Goal: Task Accomplishment & Management: Use online tool/utility

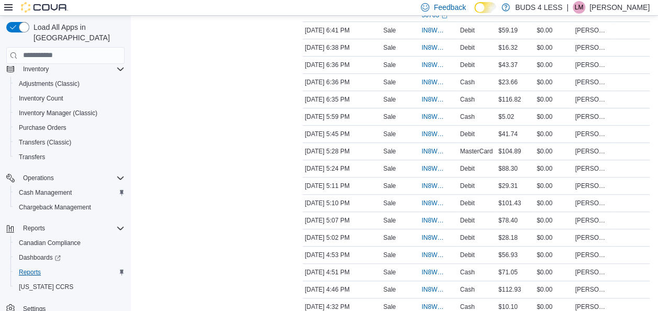
scroll to position [262, 0]
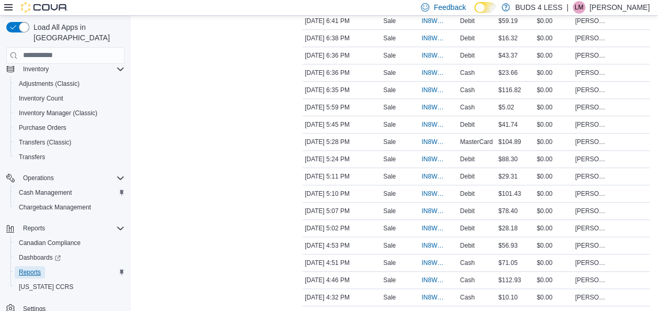
click at [37, 268] on span "Reports" at bounding box center [30, 272] width 22 height 8
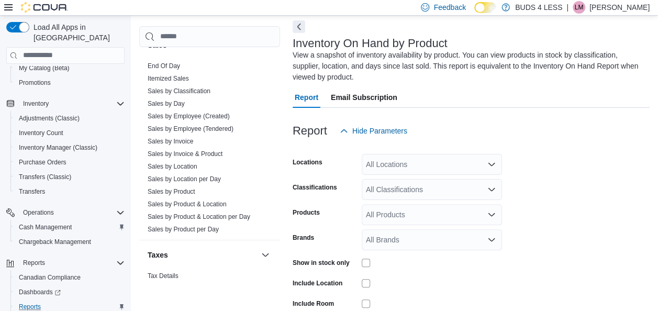
scroll to position [785, 0]
click at [191, 175] on link "Sales by Location per Day" at bounding box center [184, 178] width 73 height 7
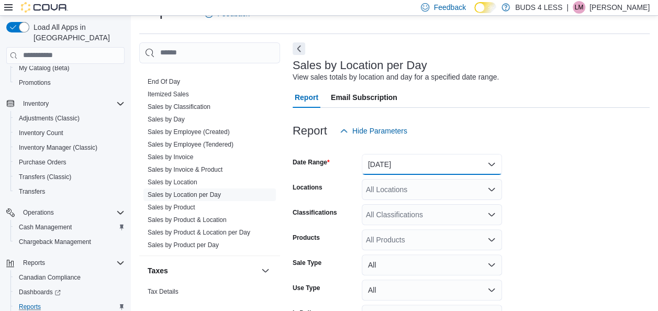
click at [401, 164] on button "[DATE]" at bounding box center [432, 164] width 140 height 21
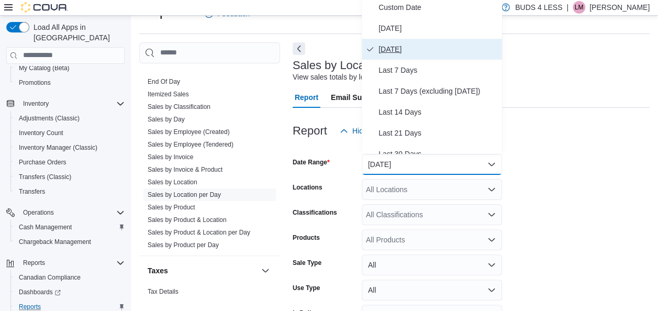
scroll to position [21, 0]
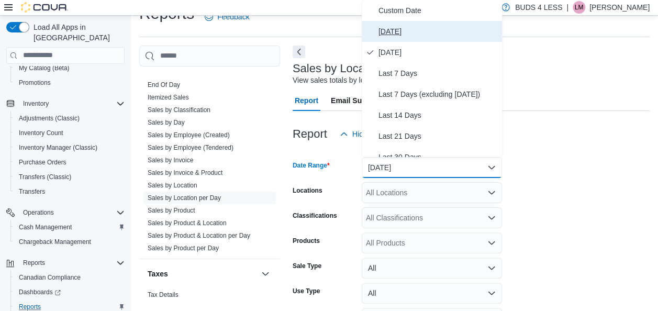
click at [411, 27] on span "[DATE]" at bounding box center [438, 31] width 119 height 13
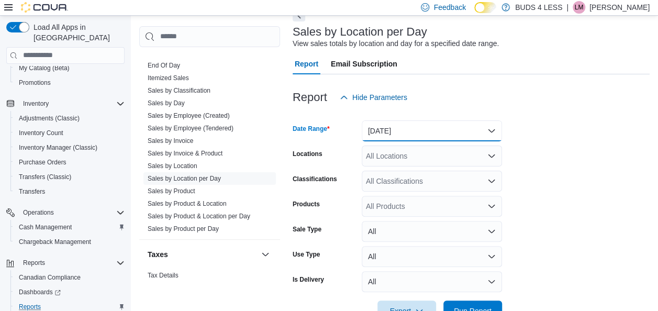
scroll to position [89, 0]
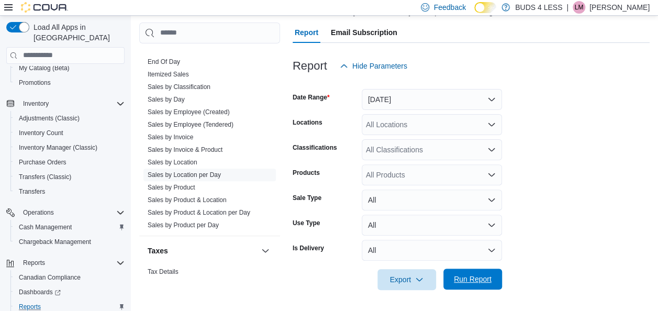
click at [476, 278] on span "Run Report" at bounding box center [473, 279] width 38 height 10
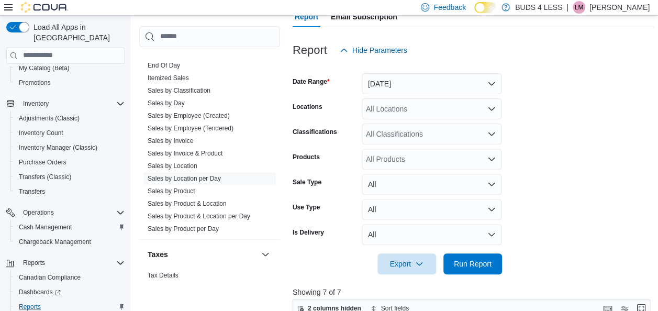
scroll to position [88, 0]
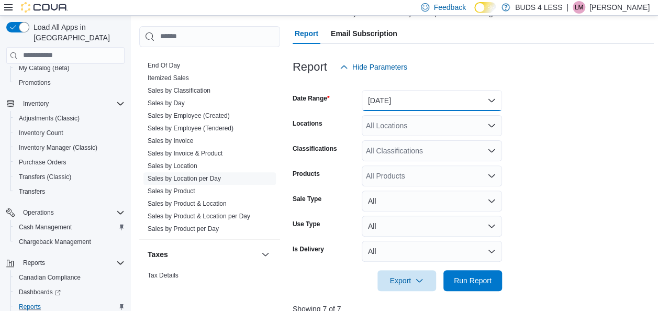
click at [423, 90] on button "[DATE]" at bounding box center [432, 100] width 140 height 21
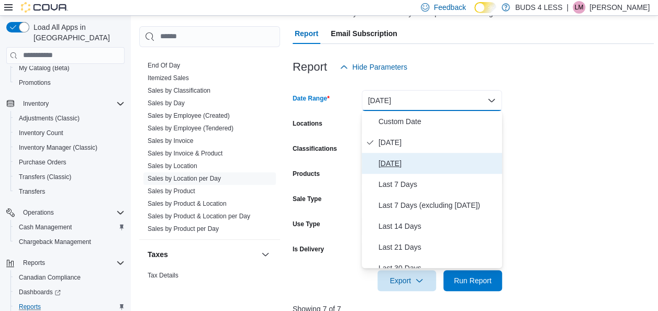
click at [399, 157] on span "[DATE]" at bounding box center [438, 163] width 119 height 13
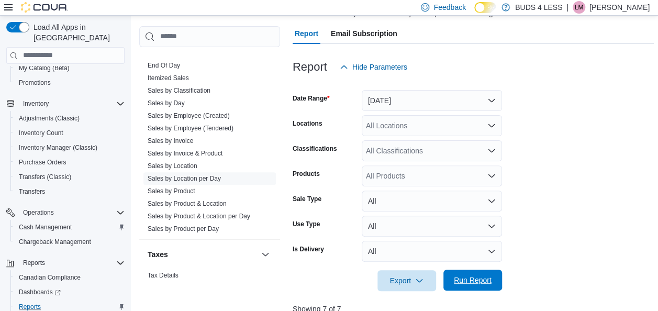
click at [475, 284] on span "Run Report" at bounding box center [473, 280] width 38 height 10
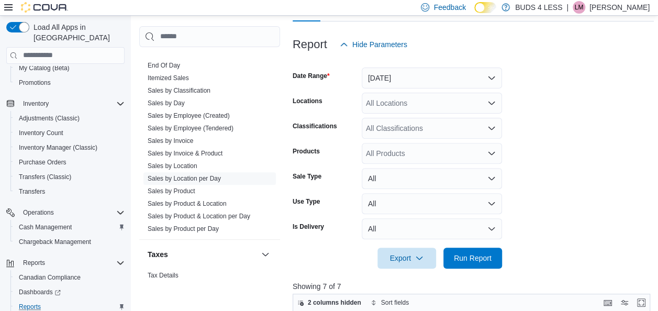
scroll to position [88, 0]
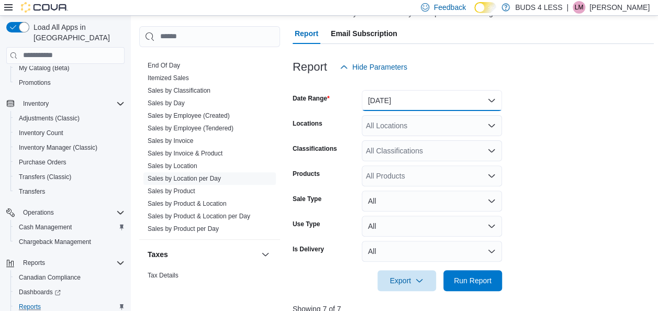
click at [392, 98] on button "[DATE]" at bounding box center [432, 100] width 140 height 21
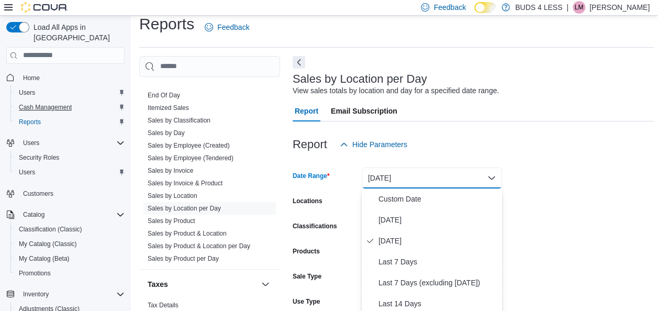
scroll to position [0, 0]
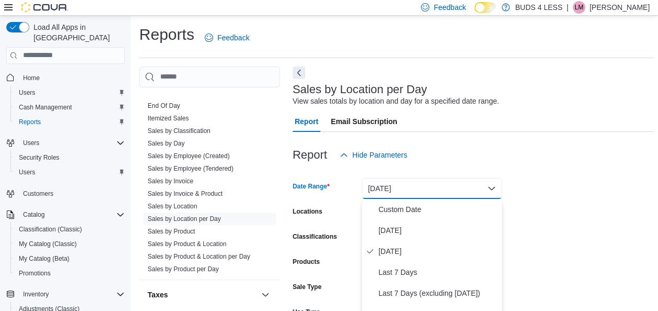
click at [44, 72] on span "Home" at bounding box center [72, 77] width 106 height 13
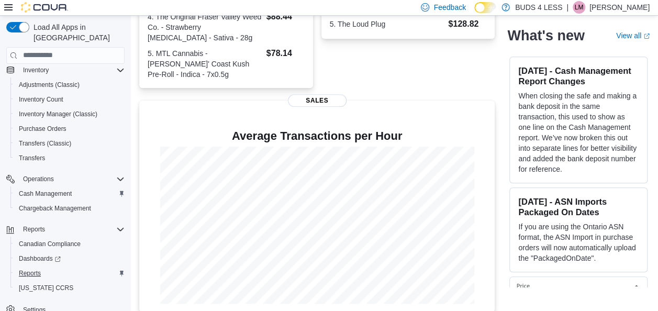
scroll to position [225, 0]
click at [38, 268] on span "Reports" at bounding box center [30, 272] width 22 height 8
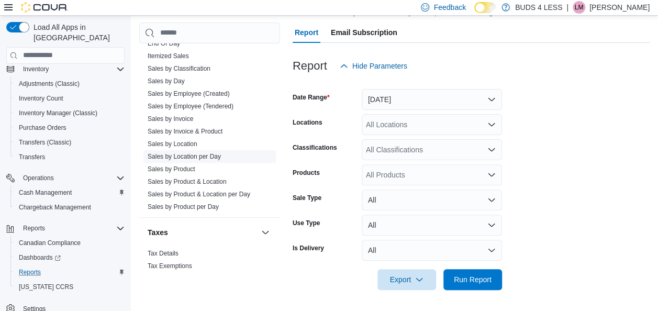
scroll to position [751, 0]
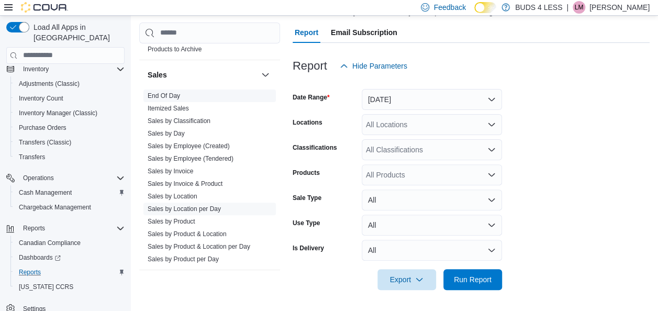
click at [169, 92] on link "End Of Day" at bounding box center [164, 95] width 32 height 7
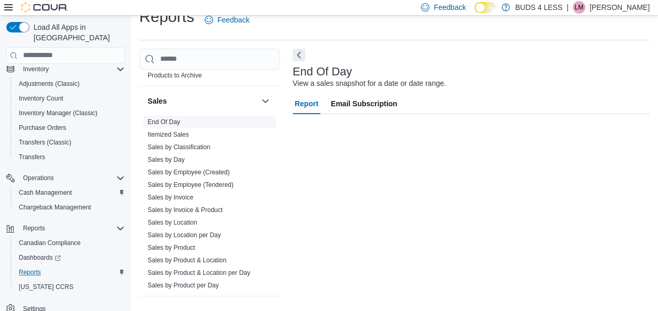
scroll to position [18, 0]
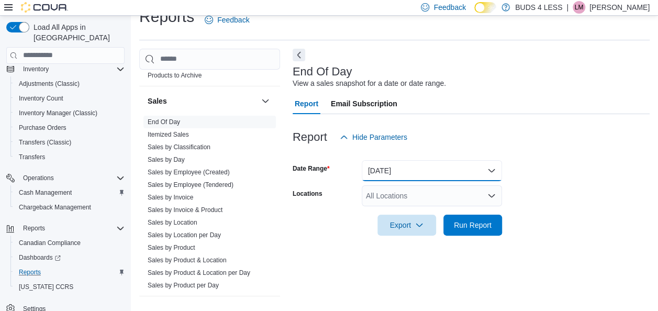
click at [445, 173] on button "[DATE]" at bounding box center [432, 170] width 140 height 21
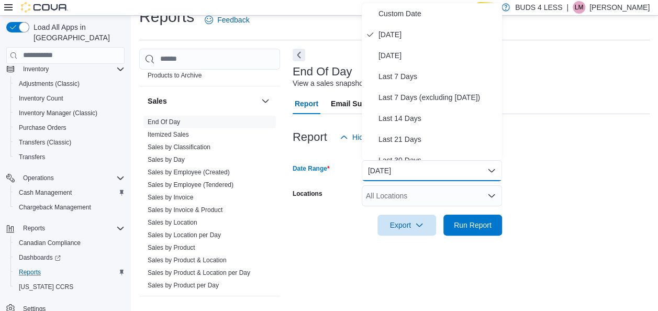
click at [467, 196] on div "All Locations" at bounding box center [432, 195] width 140 height 21
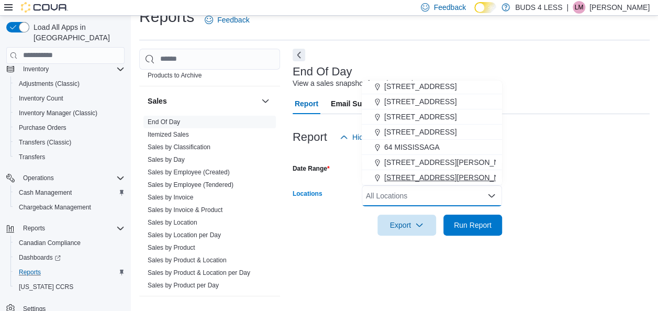
click at [448, 177] on span "[STREET_ADDRESS][PERSON_NAME]" at bounding box center [450, 177] width 133 height 10
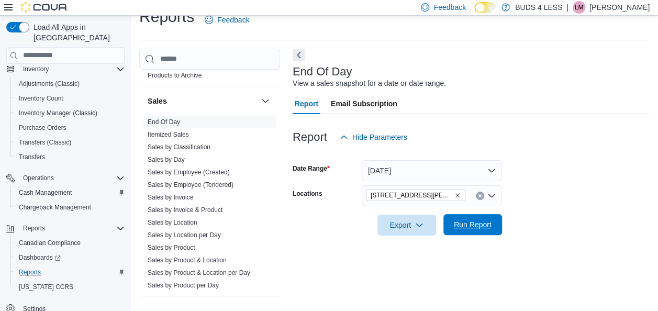
click at [478, 217] on span "Run Report" at bounding box center [473, 224] width 46 height 21
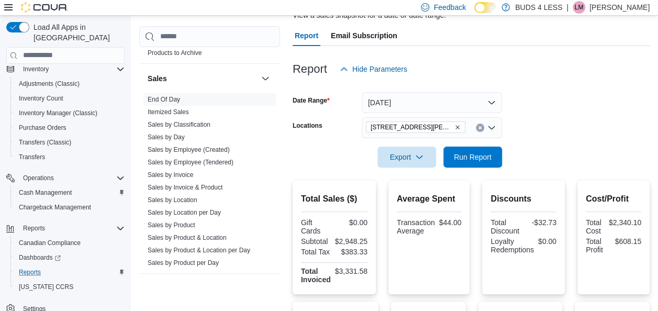
scroll to position [60, 0]
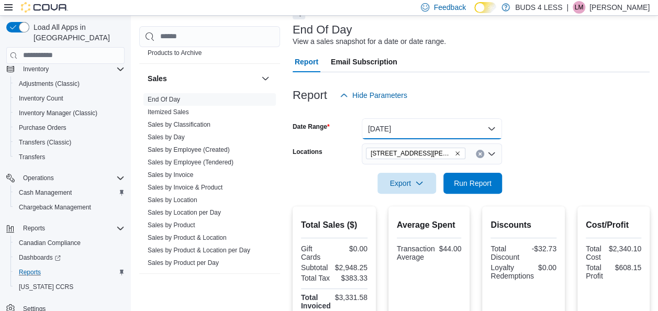
click at [435, 120] on button "[DATE]" at bounding box center [432, 128] width 140 height 21
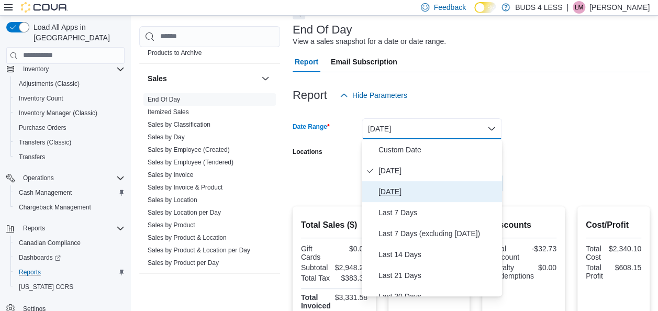
click at [426, 183] on button "[DATE]" at bounding box center [432, 191] width 140 height 21
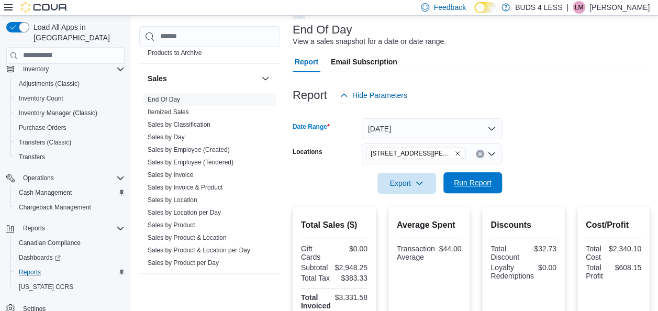
click at [485, 179] on span "Run Report" at bounding box center [473, 183] width 38 height 10
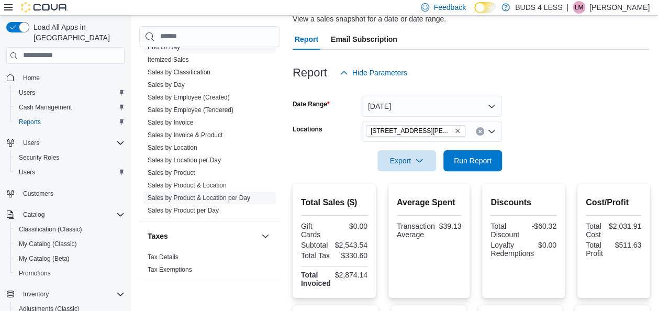
scroll to position [52, 0]
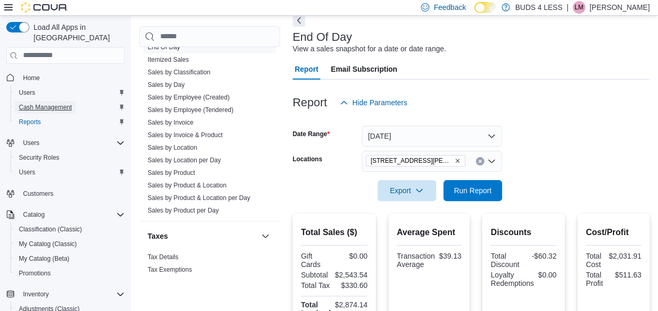
drag, startPoint x: 70, startPoint y: 100, endPoint x: 76, endPoint y: 101, distance: 5.9
click at [70, 103] on span "Cash Management" at bounding box center [45, 107] width 53 height 8
